Goal: Transaction & Acquisition: Purchase product/service

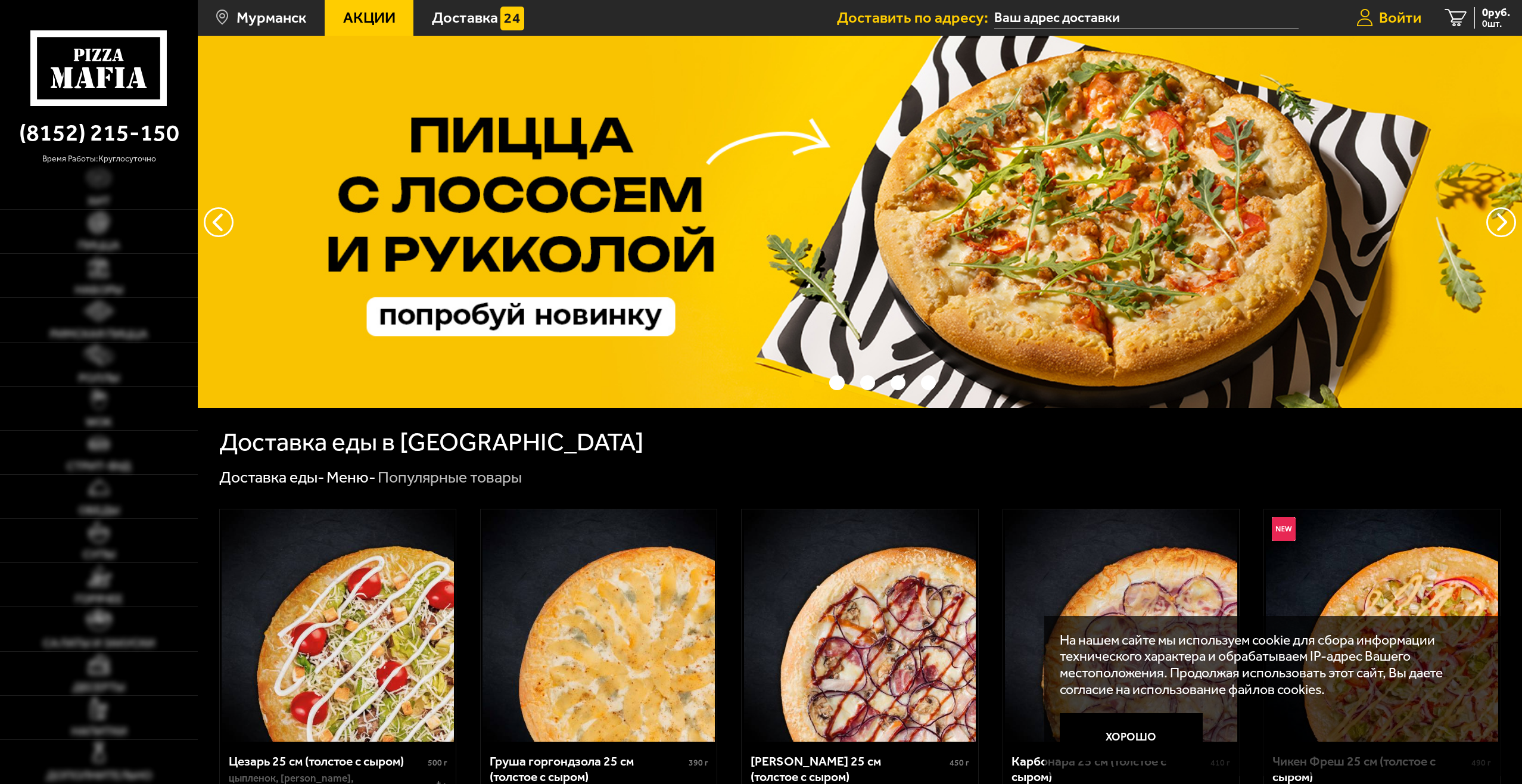
click at [1373, 19] on link "Войти" at bounding box center [1389, 18] width 89 height 36
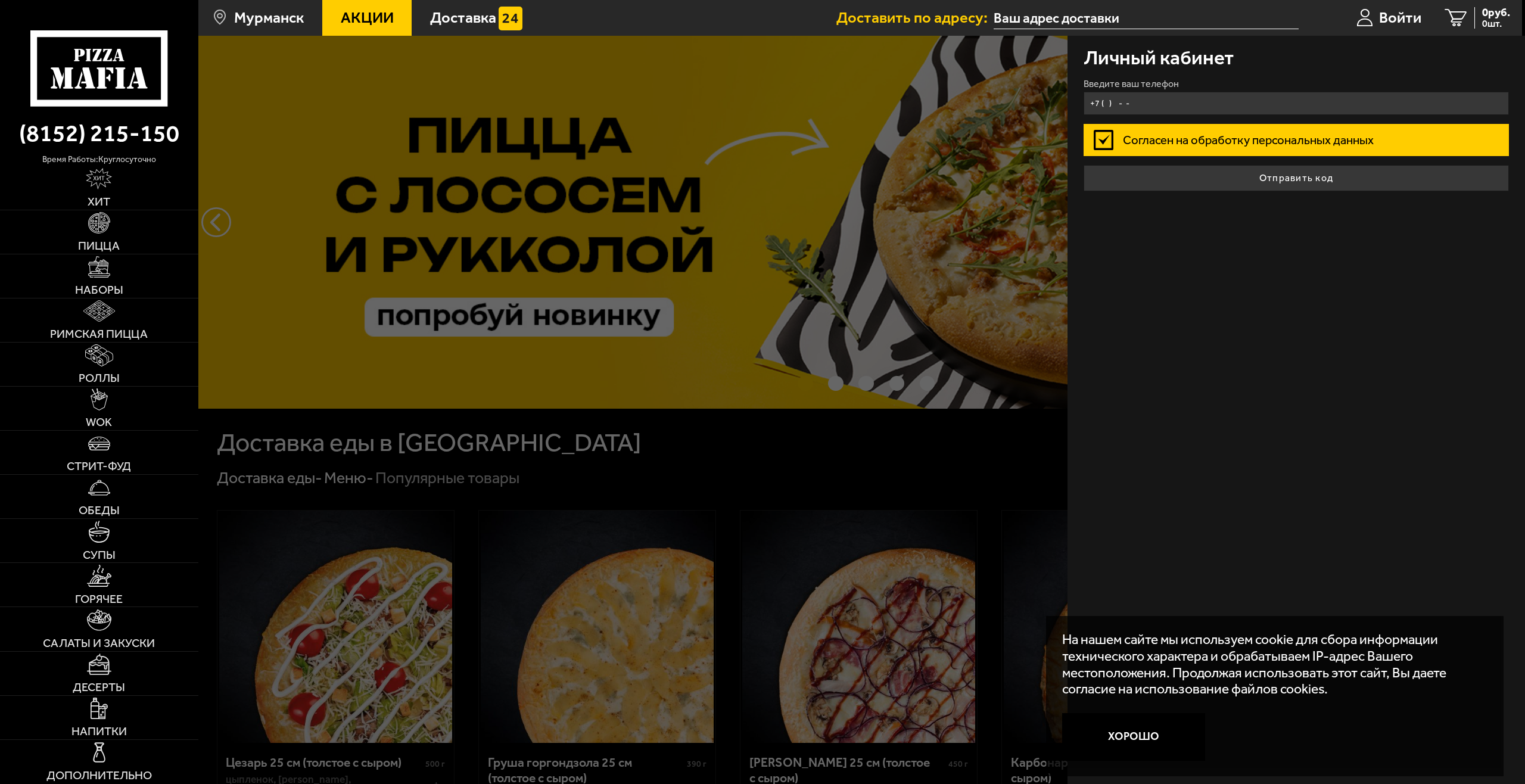
click at [1215, 94] on input "+7 ( ) - -" at bounding box center [1296, 103] width 426 height 23
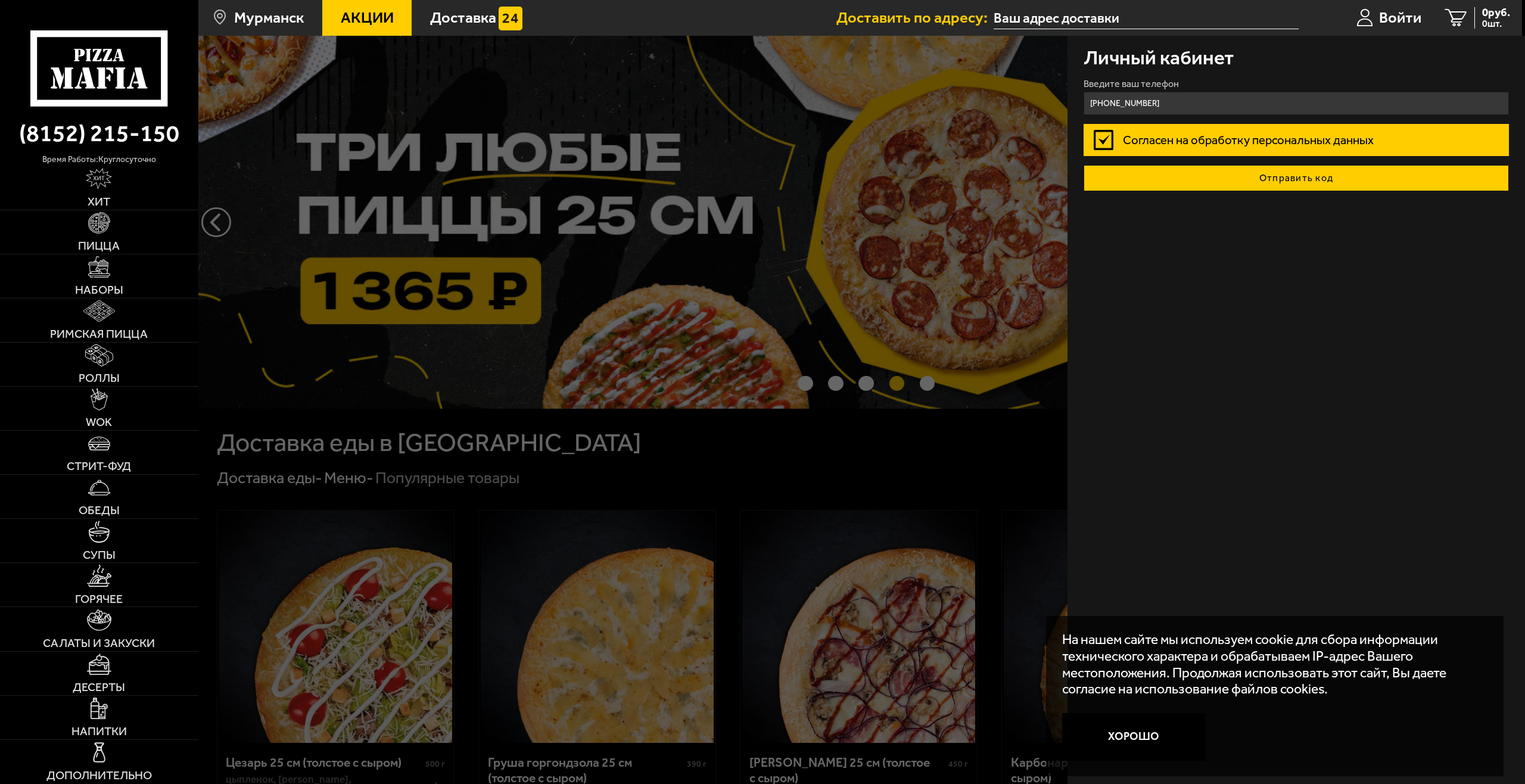
type input "[PHONE_NUMBER]"
click at [1297, 189] on button "Отправить код" at bounding box center [1296, 178] width 426 height 26
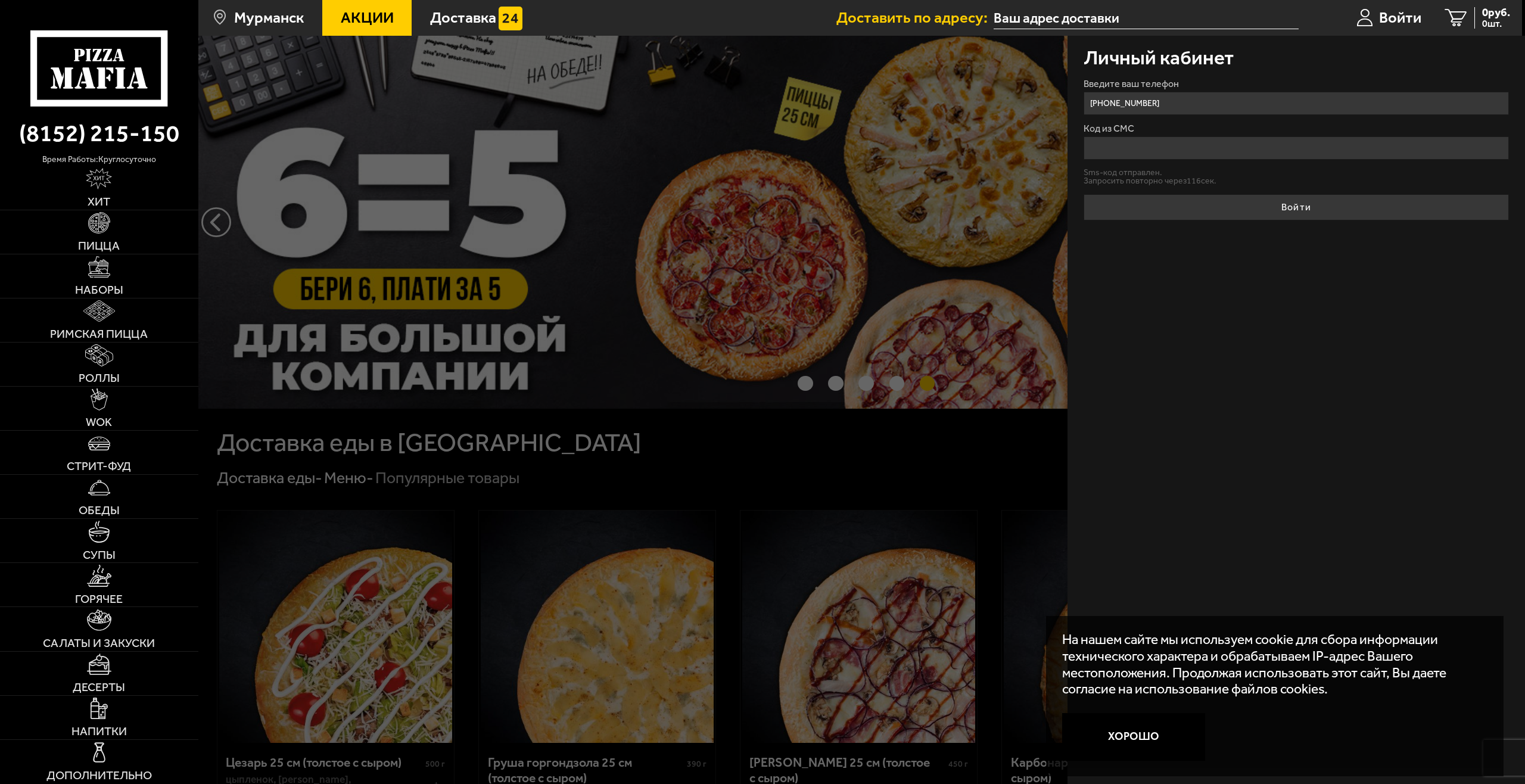
click at [1116, 744] on button "Хорошо" at bounding box center [1133, 737] width 143 height 48
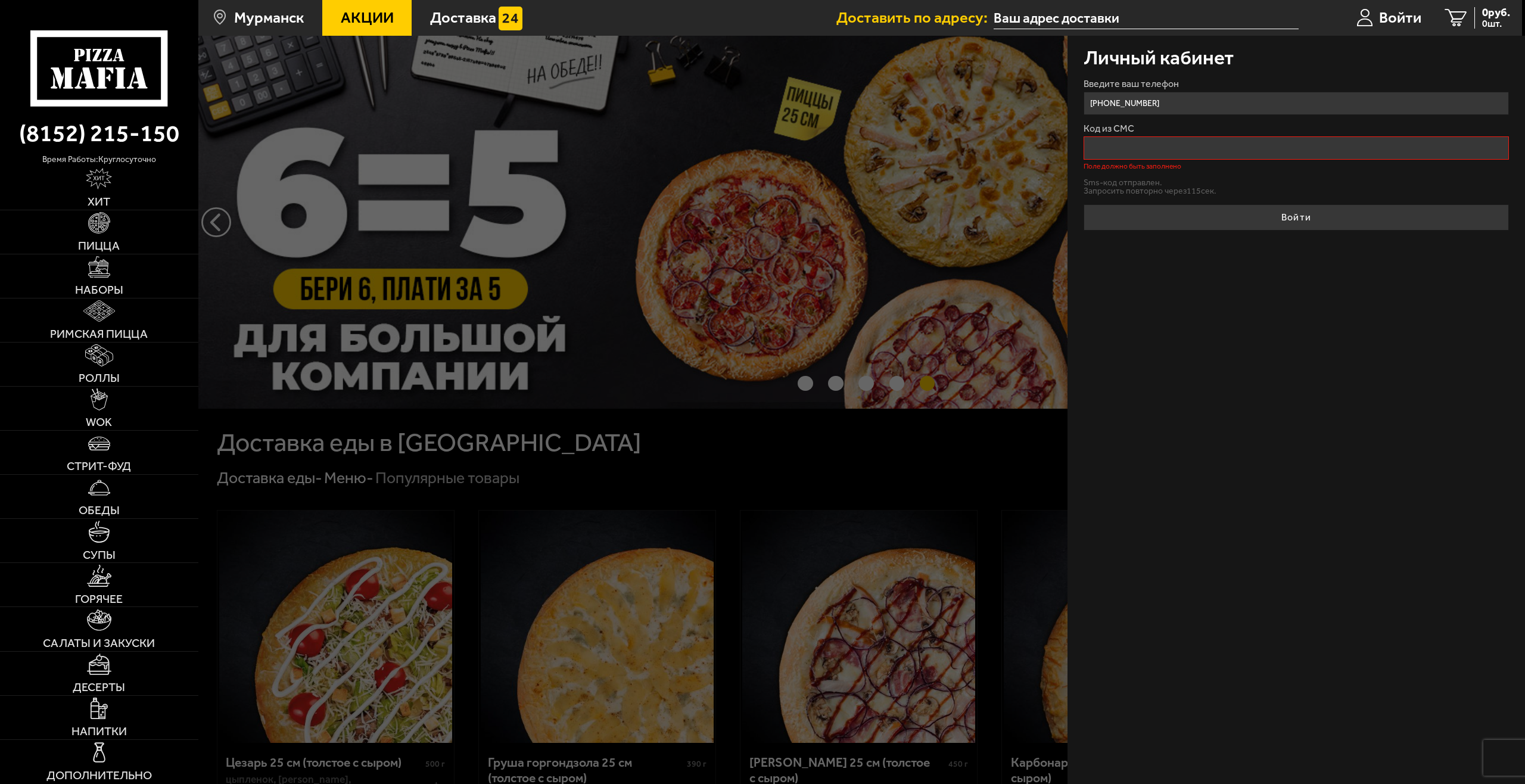
click at [1158, 138] on input "Код из СМС" at bounding box center [1296, 147] width 426 height 23
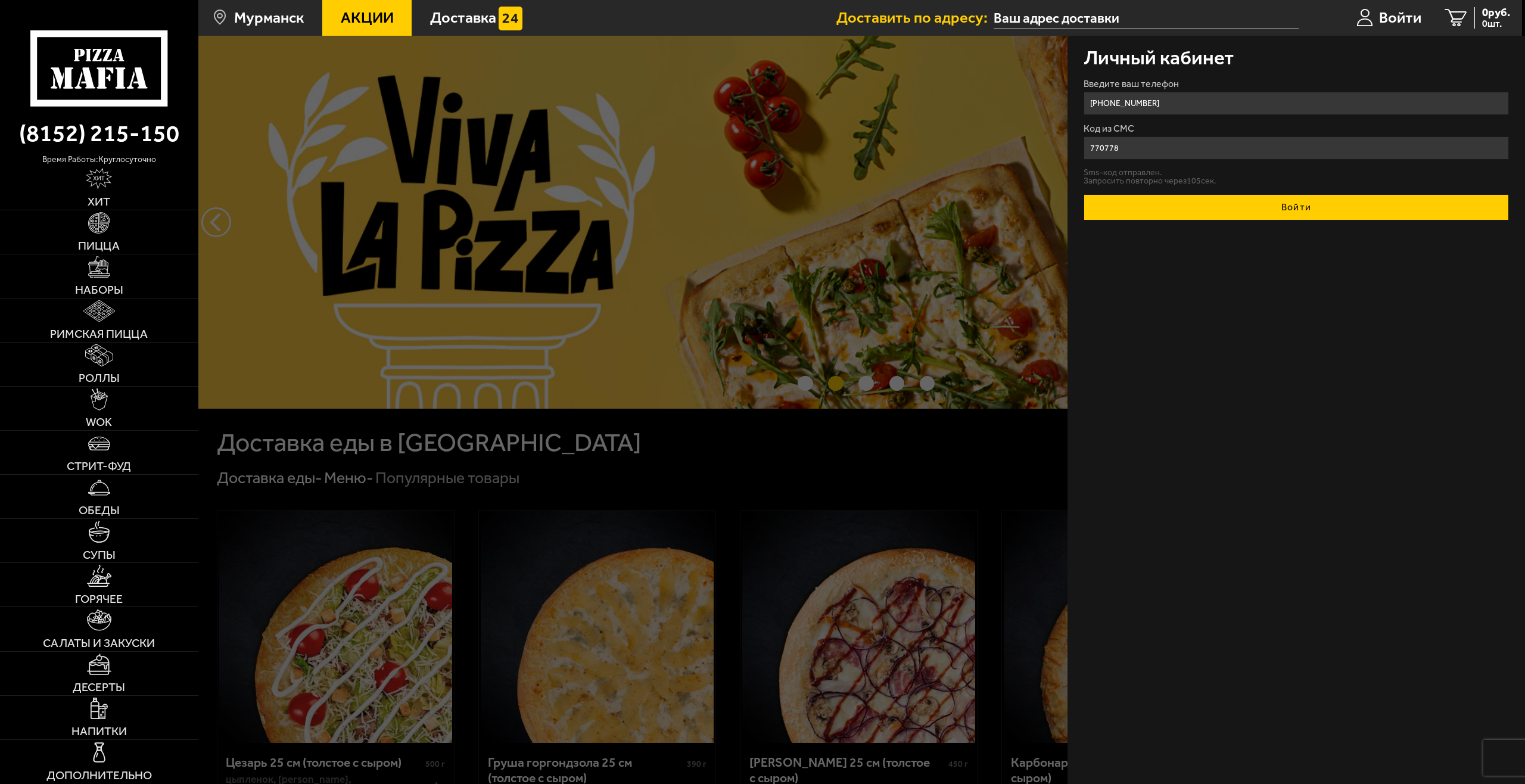
type input "770778"
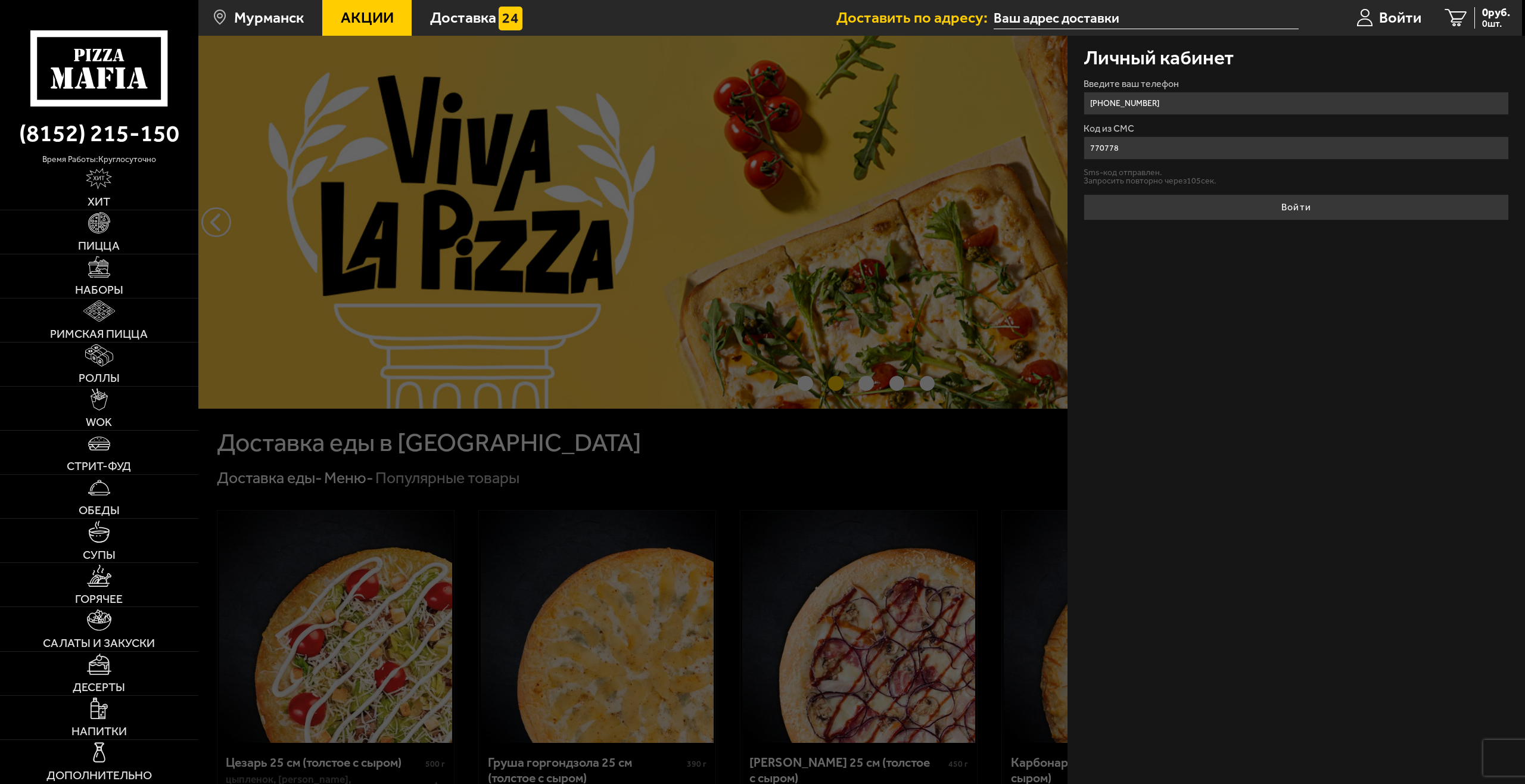
click at [1327, 211] on button "Войти" at bounding box center [1296, 207] width 426 height 26
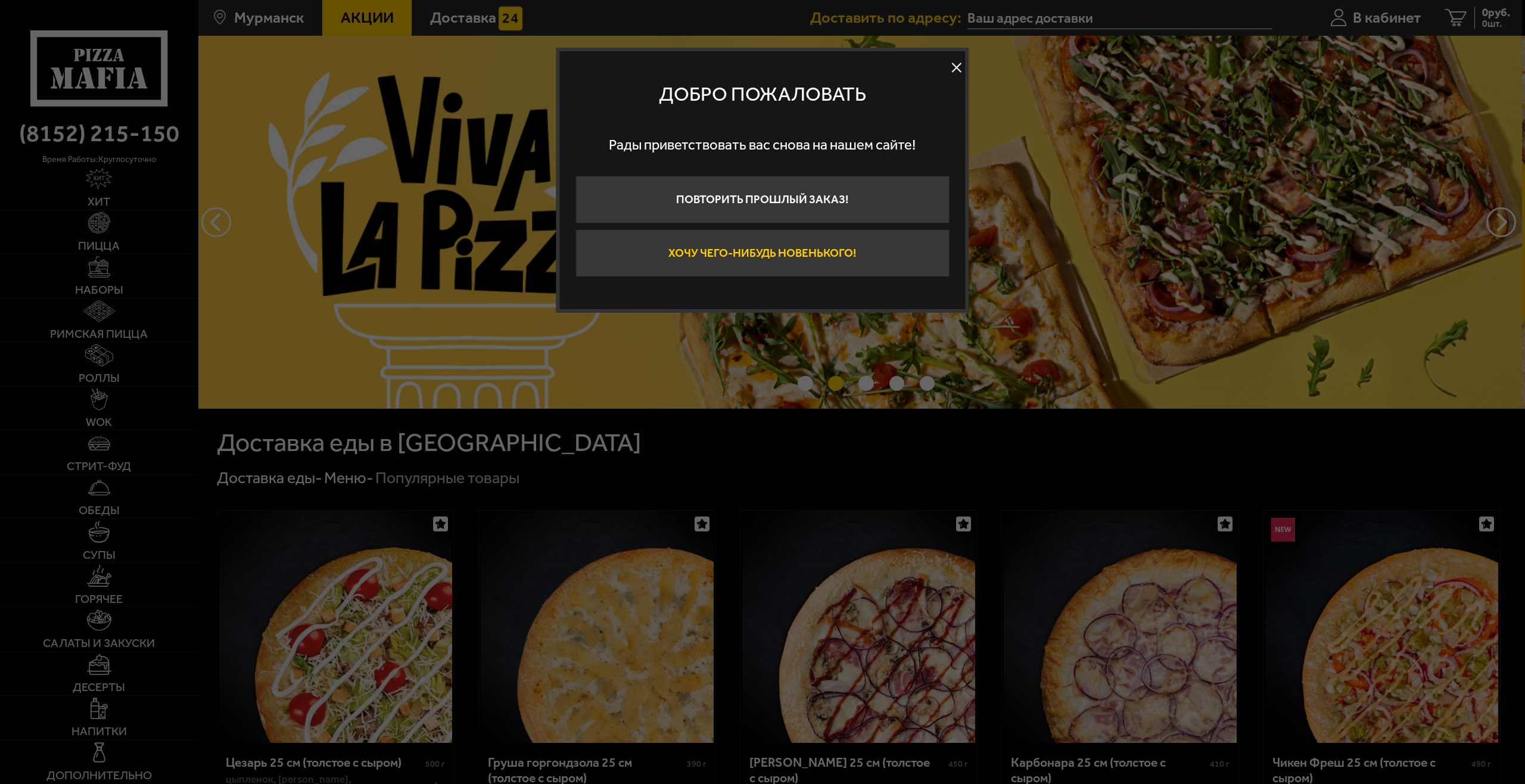
click at [761, 244] on button "Хочу чего-нибудь новенького!" at bounding box center [762, 254] width 374 height 48
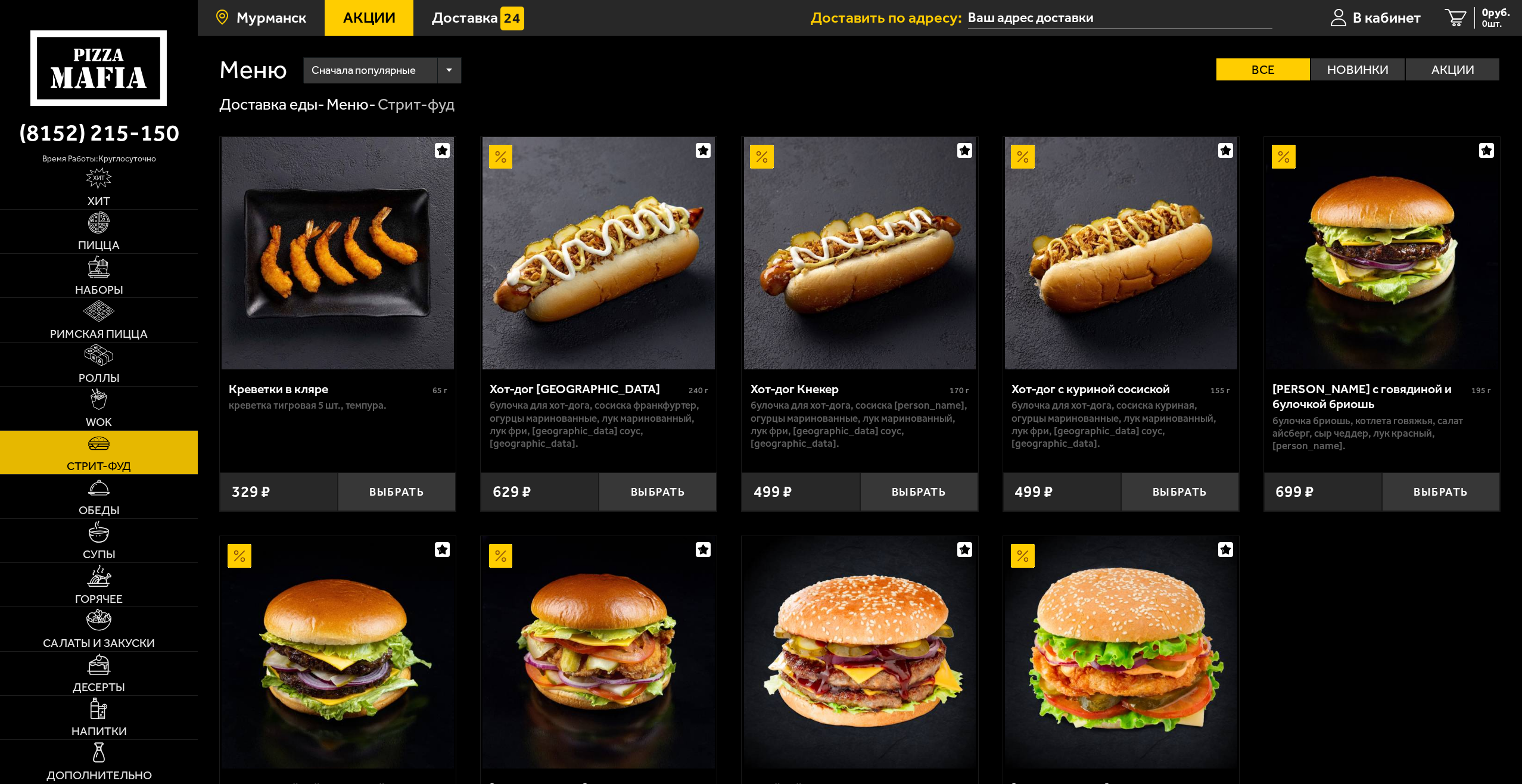
click at [305, 25] on span "Мурманск" at bounding box center [271, 18] width 70 height 16
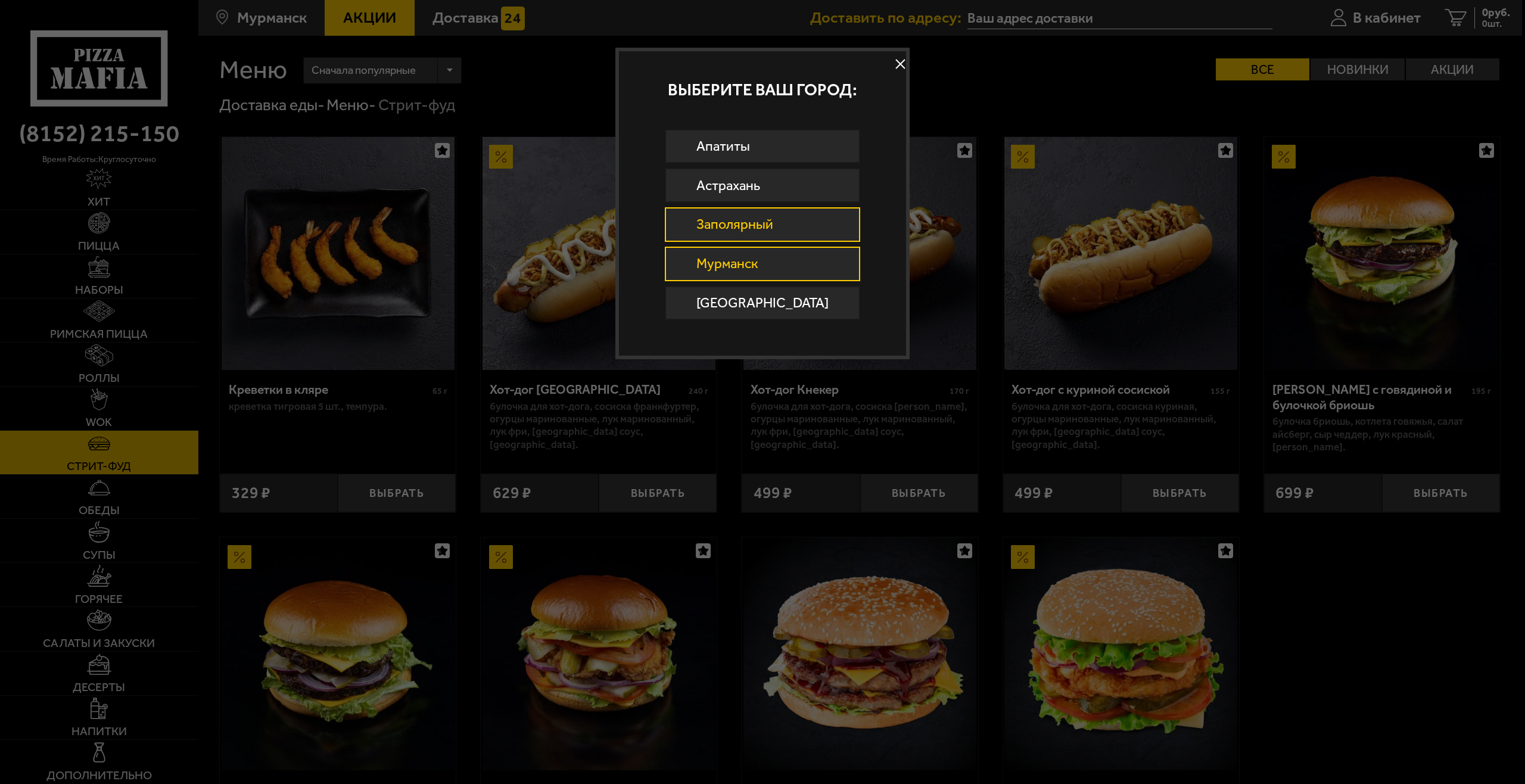
click at [779, 236] on link "Заполярный" at bounding box center [762, 224] width 195 height 34
